Goal: Book appointment/travel/reservation

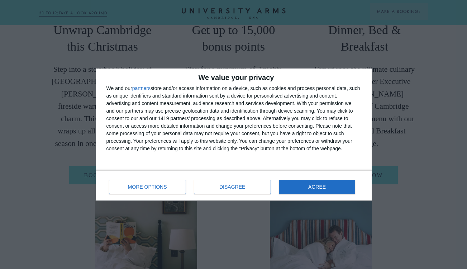
scroll to position [291, 0]
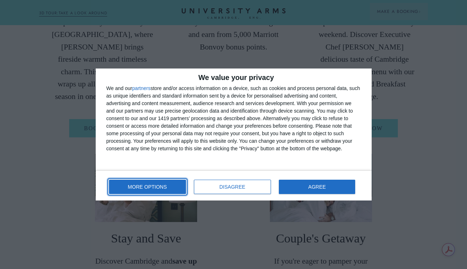
click at [179, 187] on button "MORE OPTIONS" at bounding box center [147, 186] width 77 height 14
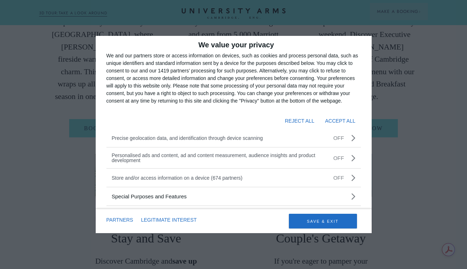
click at [428, 155] on div "We value your privacy We and our partners store or access information on device…" at bounding box center [233, 134] width 467 height 269
click at [393, 168] on div "We value your privacy We and our partners store or access information on device…" at bounding box center [233, 134] width 467 height 269
click at [339, 218] on button "SAVE & EXIT" at bounding box center [323, 220] width 68 height 15
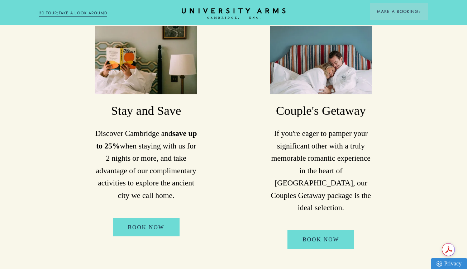
scroll to position [416, 0]
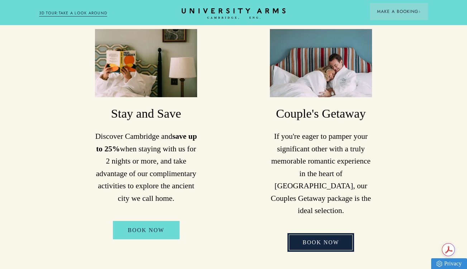
click at [324, 233] on link "Book Now" at bounding box center [320, 242] width 67 height 18
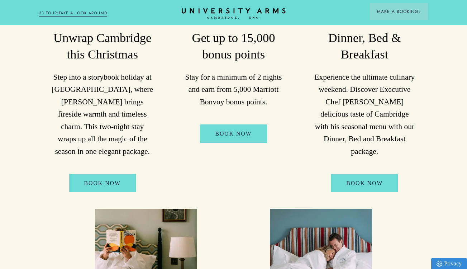
scroll to position [0, 0]
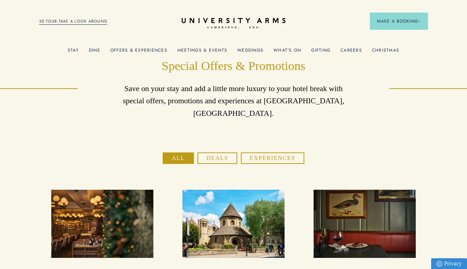
click at [264, 104] on p "Save on your stay and add a little more luxury to your hotel break with special…" at bounding box center [234, 100] width 234 height 37
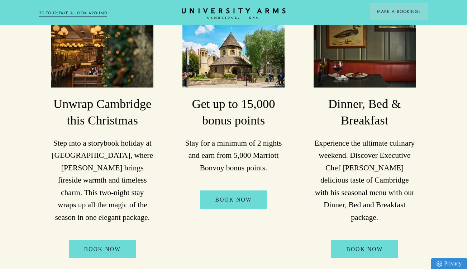
scroll to position [174, 0]
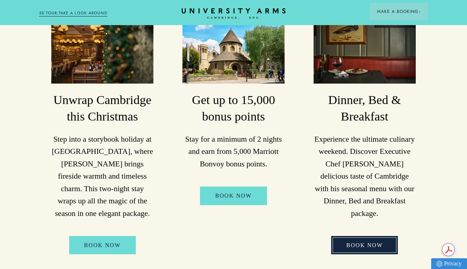
click at [352, 236] on link "Book Now" at bounding box center [364, 245] width 67 height 18
click at [385, 236] on link "Book Now" at bounding box center [364, 245] width 67 height 18
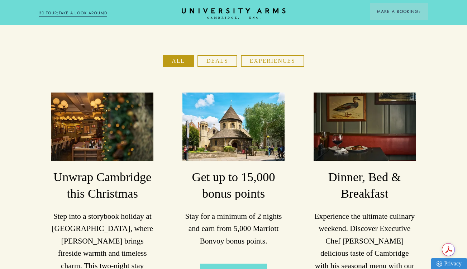
scroll to position [0, 0]
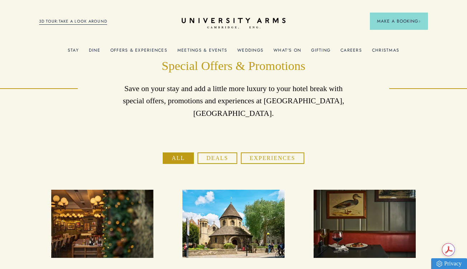
click at [259, 152] on button "Experiences" at bounding box center [272, 157] width 63 height 11
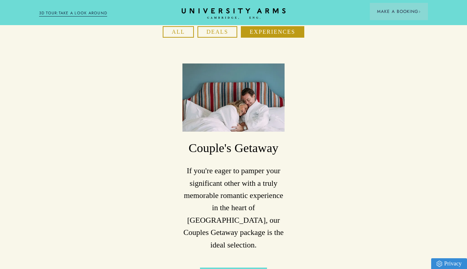
scroll to position [127, 0]
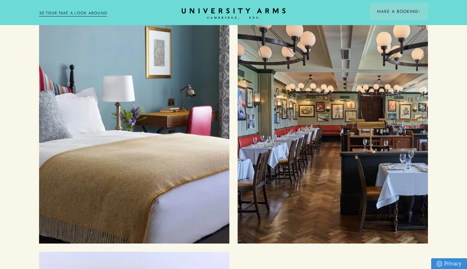
scroll to position [670, 0]
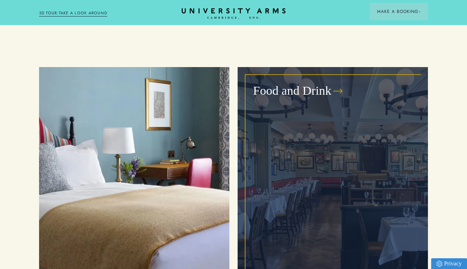
click at [266, 102] on div "Food and Drink" at bounding box center [333, 181] width 174 height 212
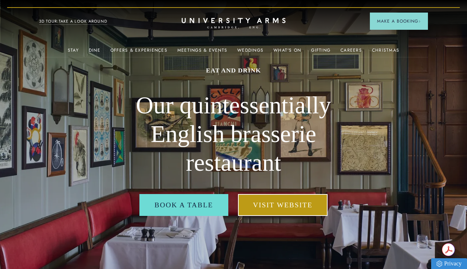
click at [272, 203] on link "Visit Website" at bounding box center [283, 205] width 90 height 22
